Goal: Task Accomplishment & Management: Use online tool/utility

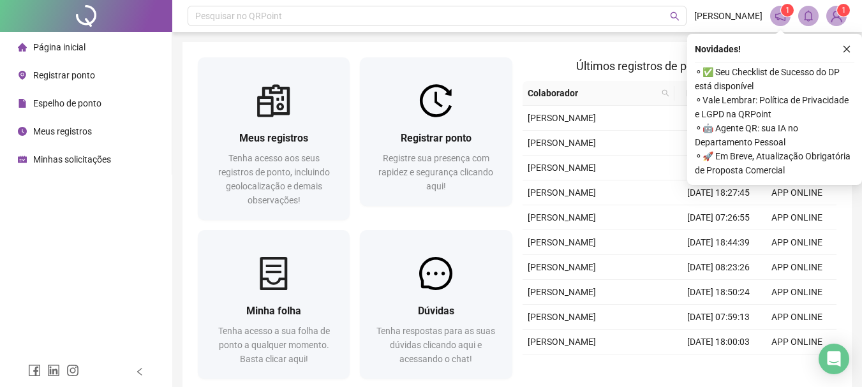
click at [89, 101] on span "Espelho de ponto" at bounding box center [67, 103] width 68 height 10
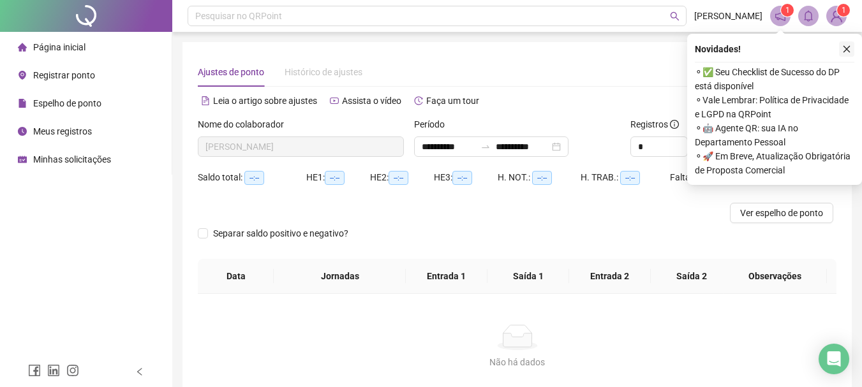
type input "**********"
click at [846, 42] on button "button" at bounding box center [846, 48] width 15 height 15
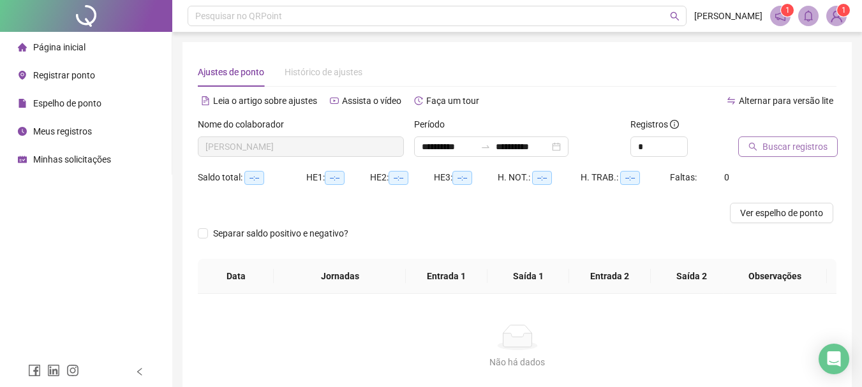
click at [779, 150] on span "Buscar registros" at bounding box center [794, 147] width 65 height 14
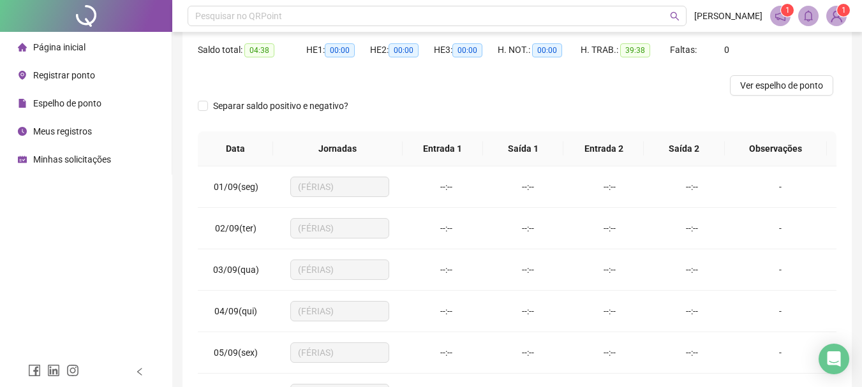
click at [763, 74] on div "Saldo total: 04:38 HE 1: 00:00 HE 2: 00:00 HE 3: 00:00 H. NOT.: 00:00 H. TRAB.:…" at bounding box center [517, 58] width 638 height 36
drag, startPoint x: 761, startPoint y: 87, endPoint x: 757, endPoint y: 94, distance: 8.9
click at [761, 87] on span "Ver espelho de ponto" at bounding box center [781, 85] width 83 height 14
